Goal: Navigation & Orientation: Find specific page/section

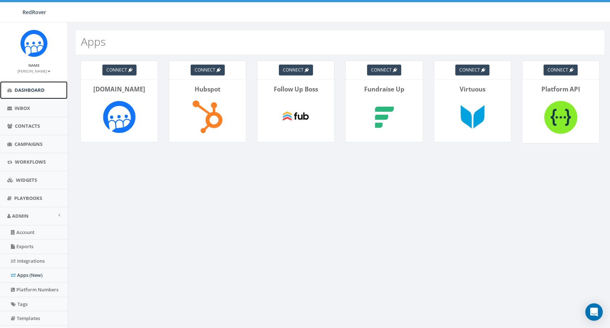
click at [32, 93] on span "Dashboard" at bounding box center [30, 90] width 30 height 7
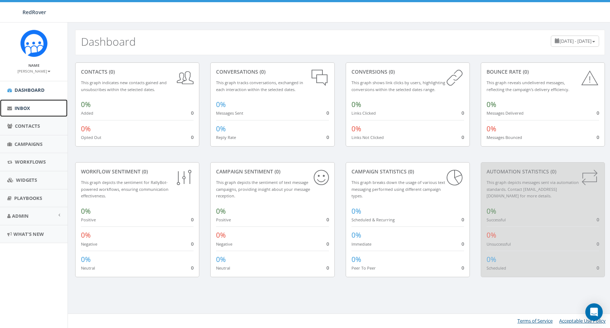
click at [30, 111] on link "Inbox" at bounding box center [34, 109] width 68 height 18
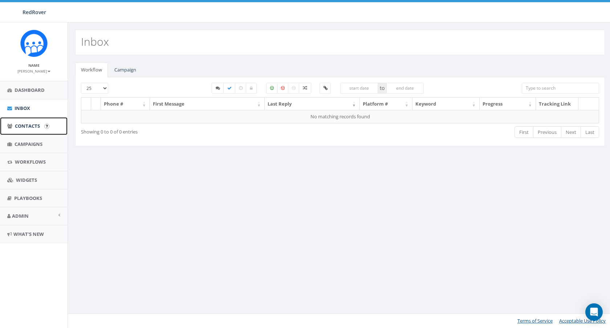
click at [27, 126] on span "Contacts" at bounding box center [27, 126] width 25 height 7
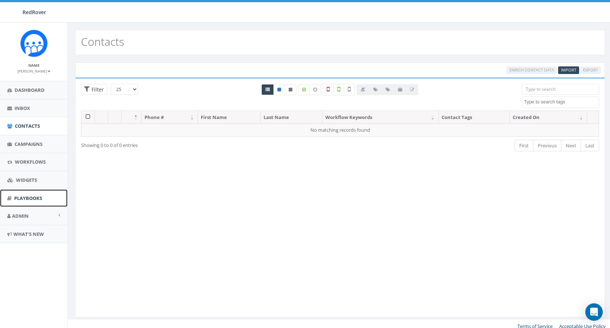
click at [19, 202] on link "Playbooks" at bounding box center [34, 199] width 68 height 18
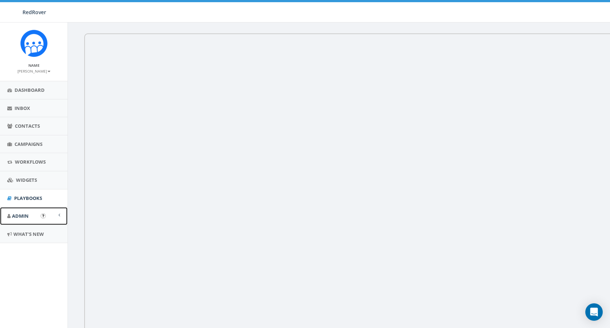
click at [17, 217] on span "Admin" at bounding box center [20, 216] width 17 height 7
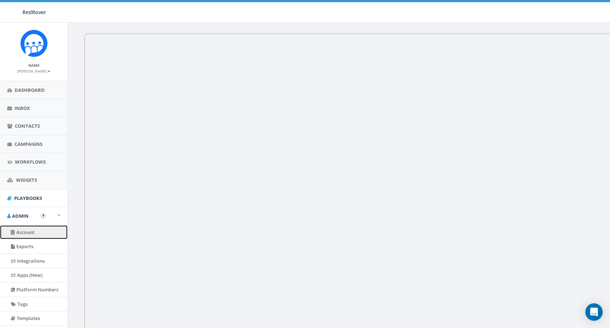
click at [21, 233] on link "Account" at bounding box center [34, 233] width 68 height 14
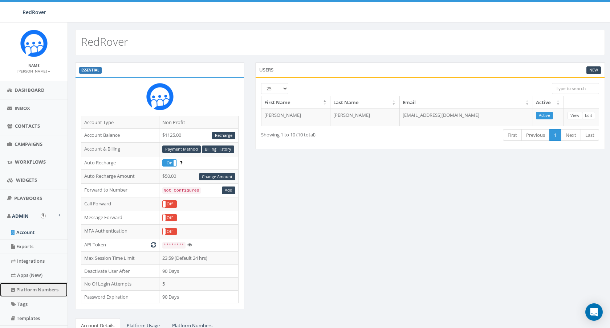
click at [17, 291] on link "Platform Numbers" at bounding box center [34, 290] width 68 height 14
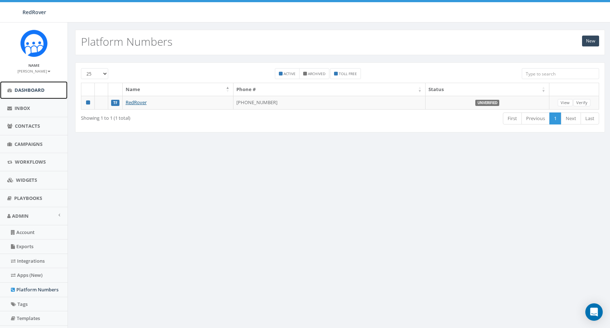
click at [27, 90] on span "Dashboard" at bounding box center [30, 90] width 30 height 7
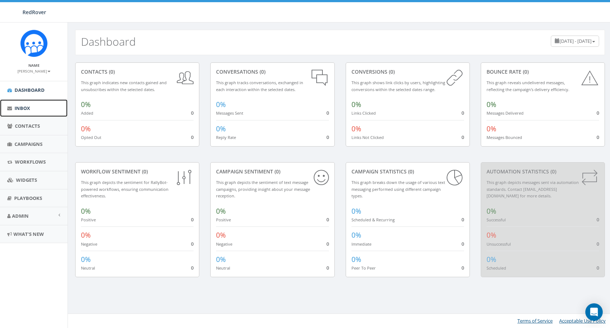
click at [20, 106] on span "Inbox" at bounding box center [23, 108] width 16 height 7
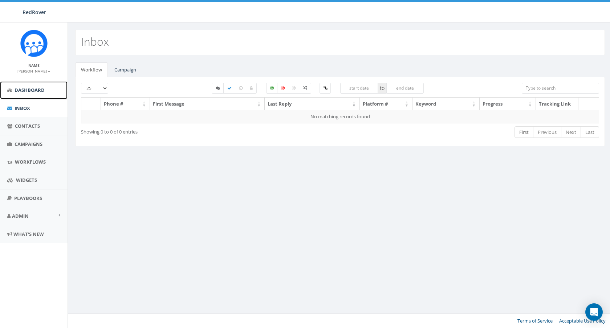
click at [28, 86] on link "Dashboard" at bounding box center [34, 90] width 68 height 18
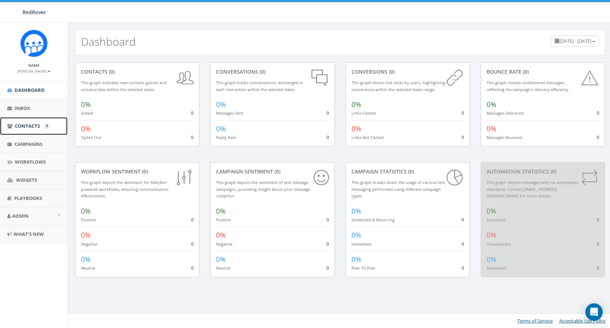
click at [26, 124] on span "Contacts" at bounding box center [27, 126] width 25 height 7
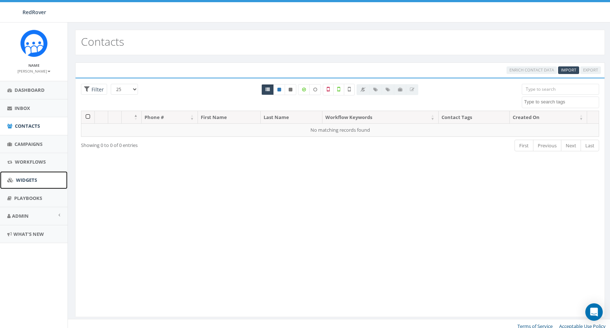
click at [25, 178] on span "Widgets" at bounding box center [26, 180] width 21 height 7
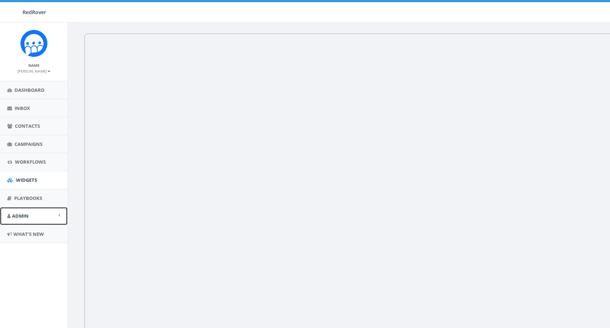
click at [19, 215] on span "Admin" at bounding box center [20, 216] width 17 height 7
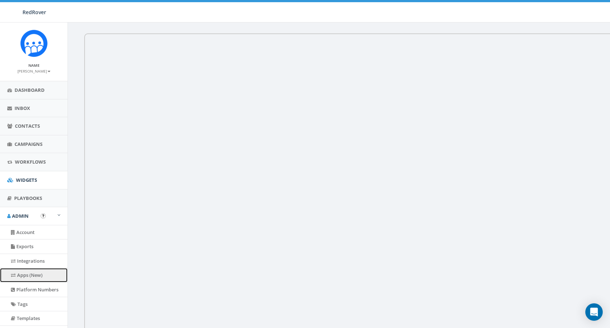
click at [16, 272] on link "Apps (New)" at bounding box center [34, 275] width 68 height 14
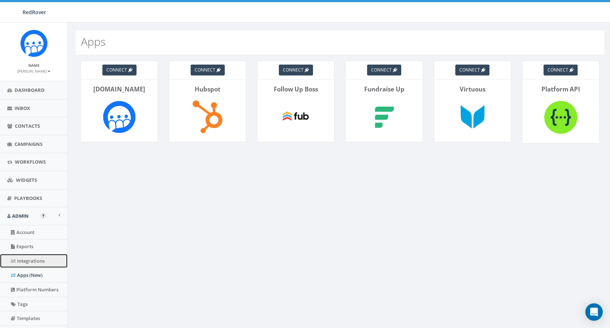
click at [21, 262] on link "Integrations" at bounding box center [34, 261] width 68 height 14
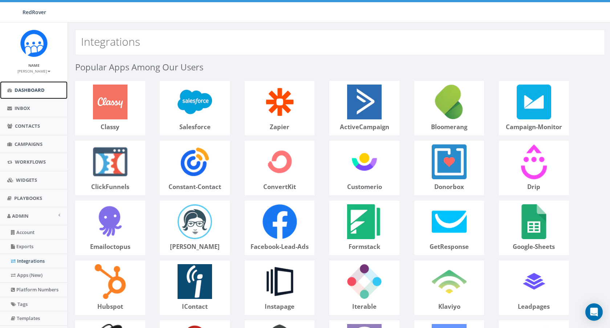
click at [40, 89] on span "Dashboard" at bounding box center [30, 90] width 30 height 7
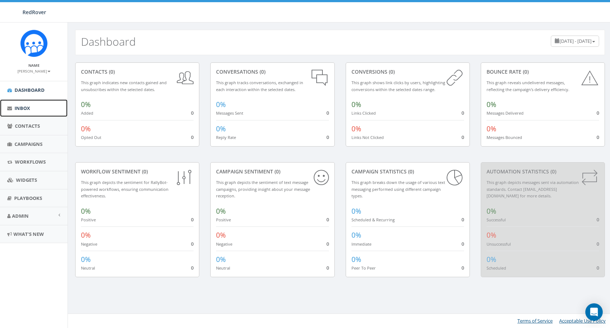
click at [32, 106] on link "Inbox" at bounding box center [34, 109] width 68 height 18
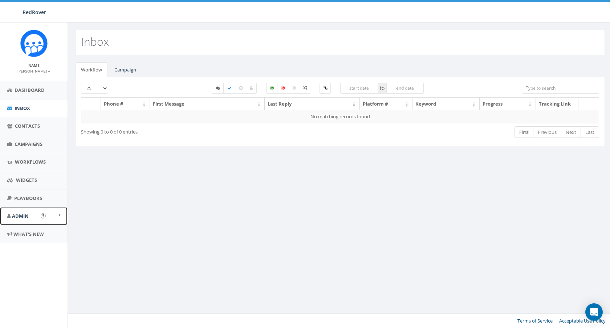
click at [25, 215] on span "Admin" at bounding box center [20, 216] width 17 height 7
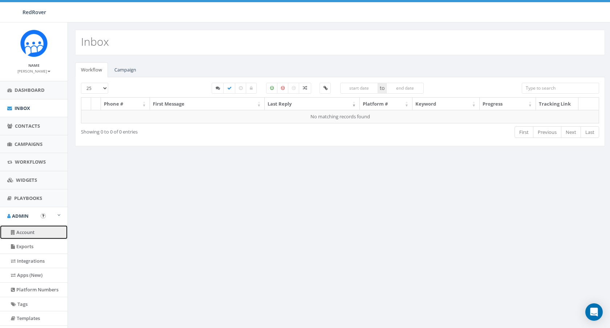
click at [23, 235] on link "Account" at bounding box center [34, 233] width 68 height 14
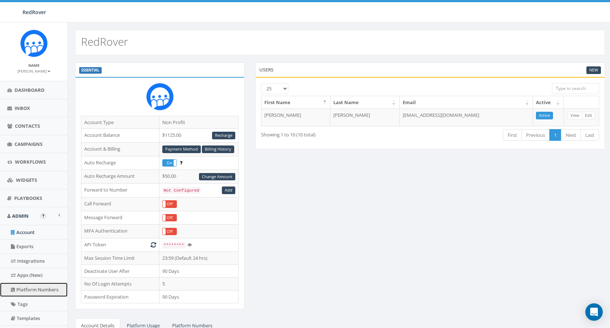
click at [30, 291] on link "Platform Numbers" at bounding box center [34, 290] width 68 height 14
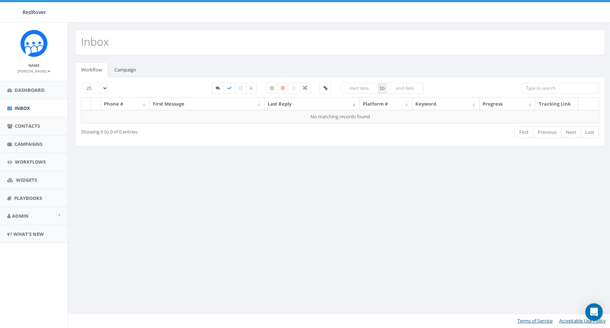
click at [43, 70] on small "[PERSON_NAME]" at bounding box center [33, 71] width 33 height 5
click at [33, 90] on link "Sign Out" at bounding box center [36, 91] width 57 height 9
